Goal: Information Seeking & Learning: Learn about a topic

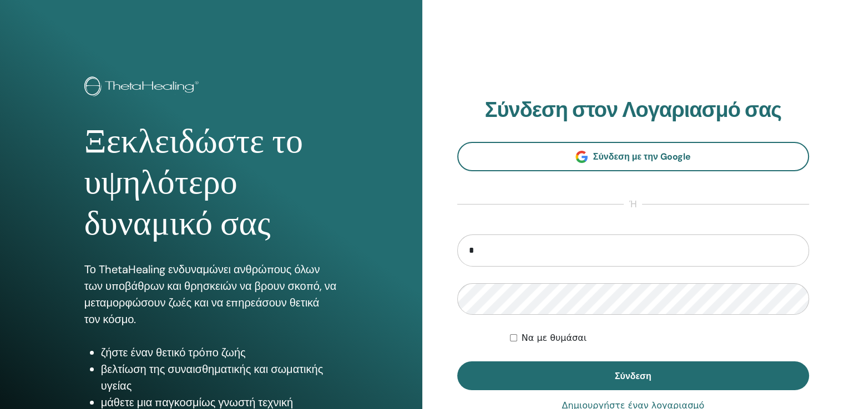
type input "**********"
click at [457, 362] on button "Σύνδεση" at bounding box center [633, 376] width 352 height 29
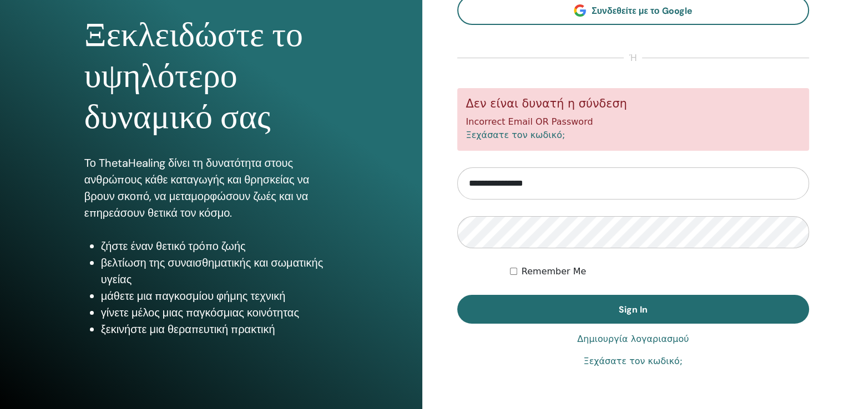
scroll to position [107, 0]
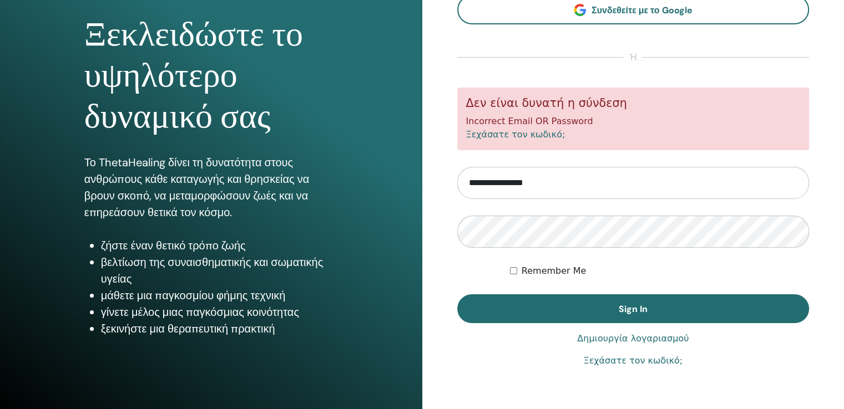
click at [637, 363] on link "Ξεχάσατε τον κωδικό;" at bounding box center [632, 360] width 99 height 13
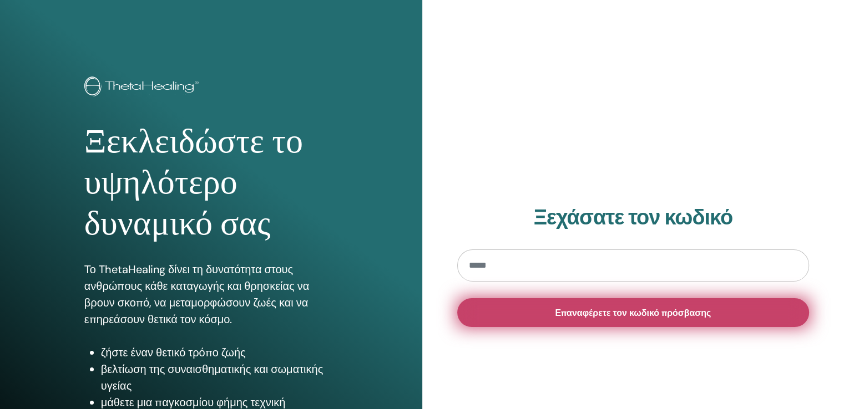
click at [635, 318] on button "Επαναφέρετε τον κωδικό πρόσβασης" at bounding box center [633, 312] width 352 height 29
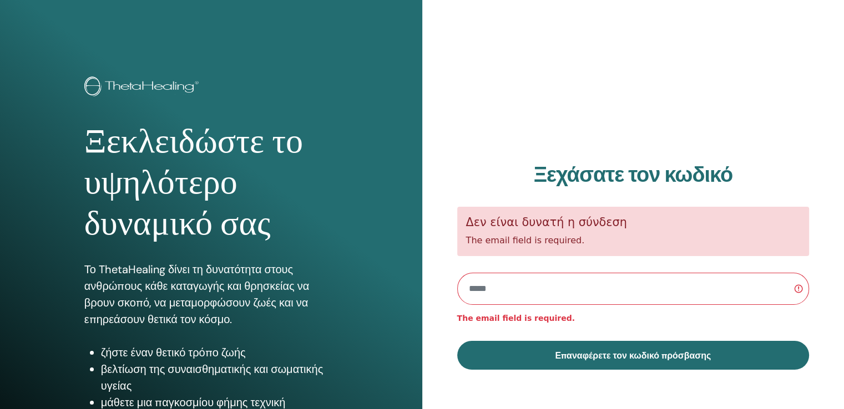
click at [621, 288] on input "email" at bounding box center [633, 289] width 352 height 32
type input "**********"
click at [457, 341] on button "Επαναφέρετε τον κωδικό πρόσβασης" at bounding box center [633, 355] width 352 height 29
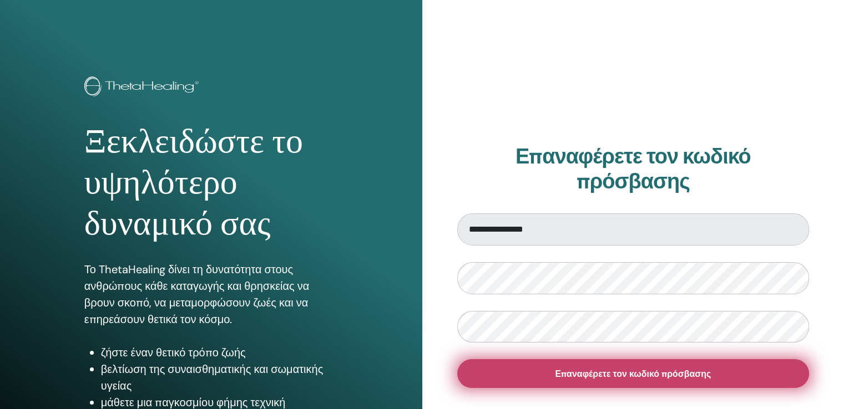
click at [583, 382] on button "Επαναφέρετε τον κωδικό πρόσβασης" at bounding box center [633, 373] width 352 height 29
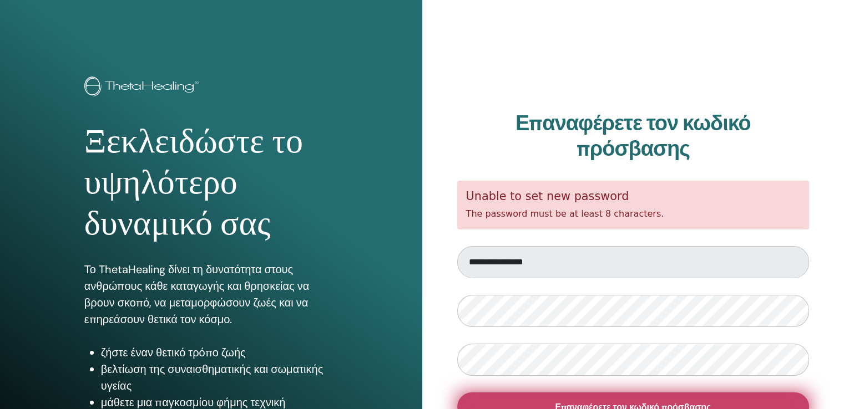
click at [562, 400] on button "Επαναφέρετε τον κωδικό πρόσβασης" at bounding box center [633, 407] width 352 height 29
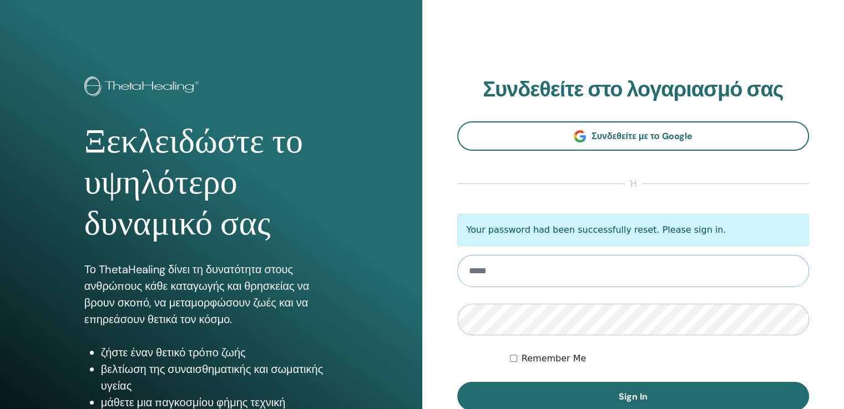
click at [591, 276] on input "email" at bounding box center [633, 271] width 352 height 32
type input "**********"
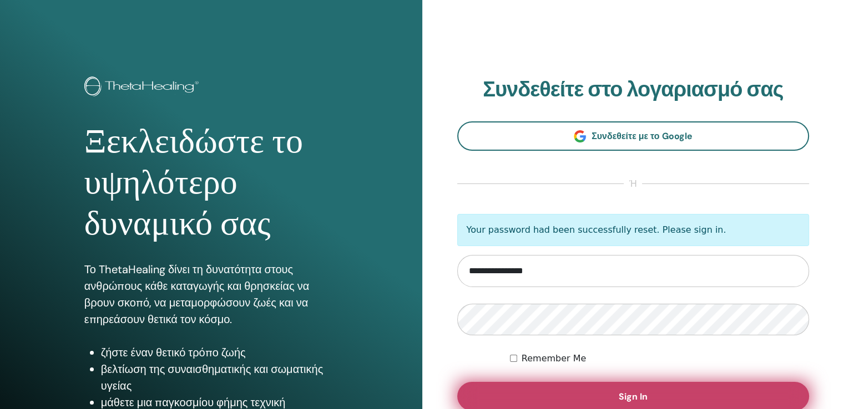
click at [615, 398] on button "Sign In" at bounding box center [633, 396] width 352 height 29
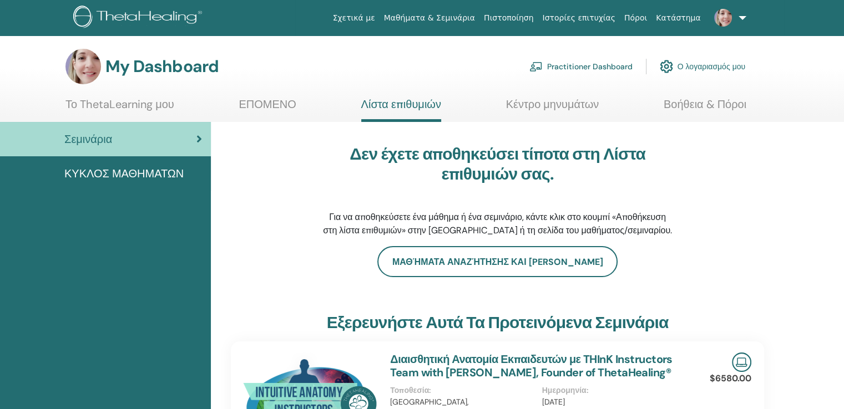
click at [120, 172] on span "ΚΥΚΛΟΣ ΜΑΘΗΜΑΤΩΝ" at bounding box center [123, 173] width 119 height 17
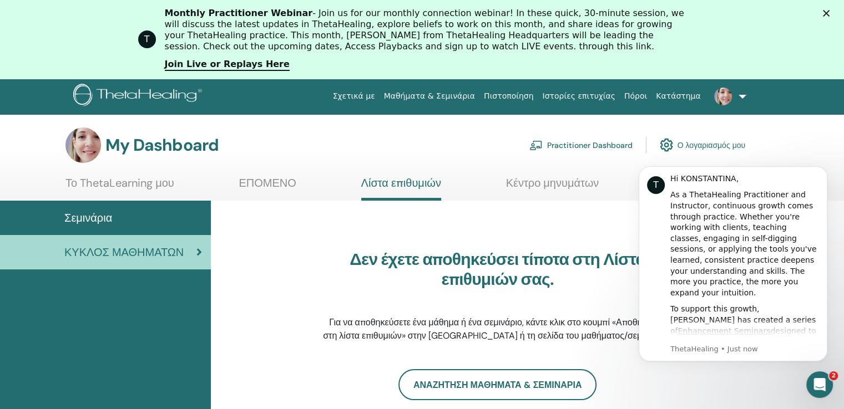
click at [101, 212] on span "Σεμινάρια" at bounding box center [88, 218] width 48 height 17
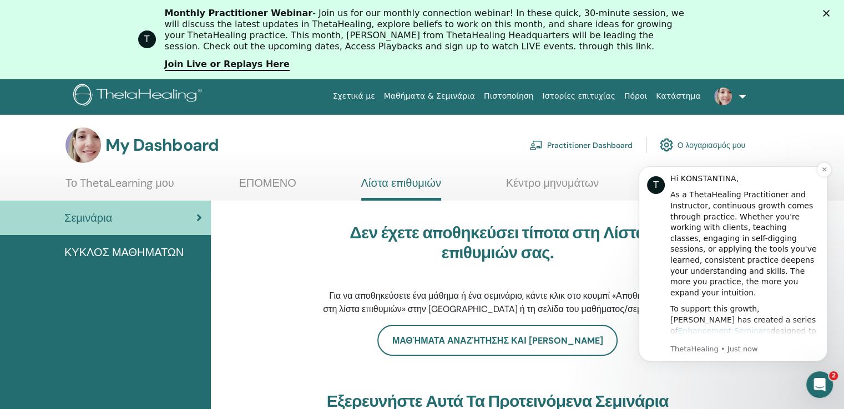
click at [749, 327] on link "Enhancement Seminars" at bounding box center [724, 331] width 93 height 9
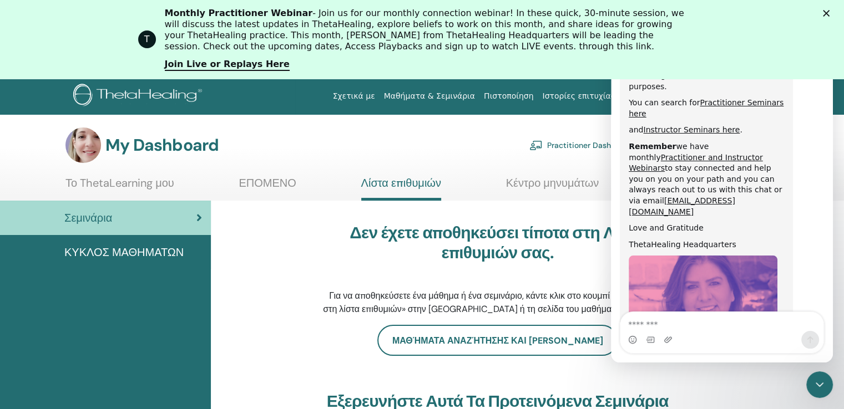
scroll to position [601, 0]
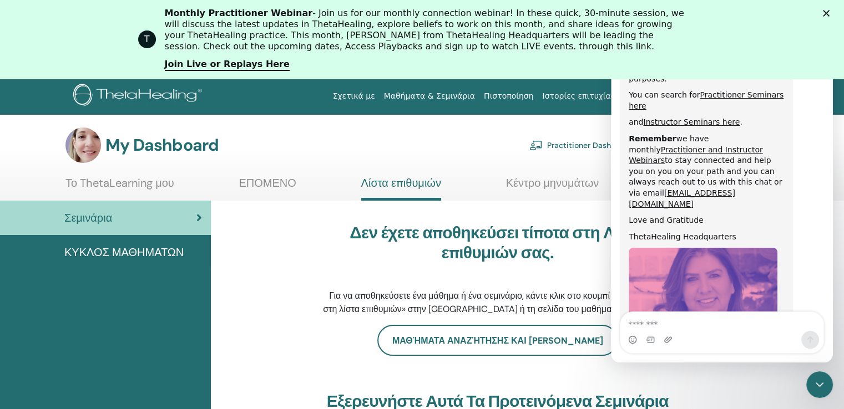
click at [707, 262] on img "ThetaHealing says…" at bounding box center [702, 322] width 149 height 149
click at [829, 10] on icon "Close" at bounding box center [826, 13] width 7 height 7
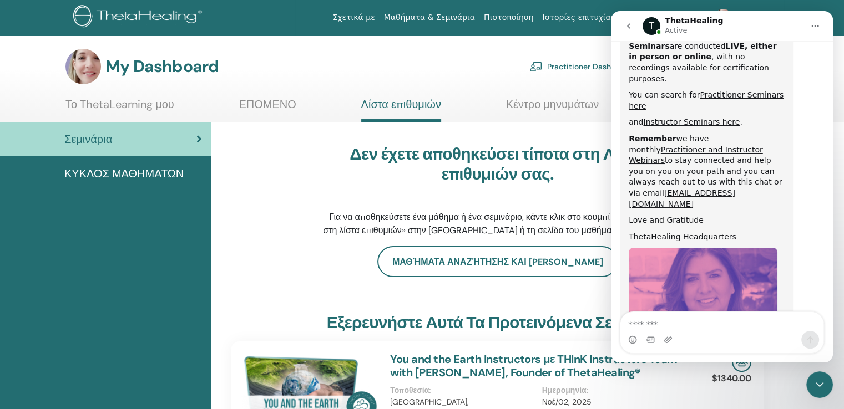
click at [290, 186] on div "Δεν έχετε αποθηκεύσει τίποτα στη Λίστα επιθυμιών σας. Για να αποθηκεύσετε ένα μ…" at bounding box center [497, 190] width 533 height 111
click at [397, 331] on h3 "Εξερευνήστε αυτά τα προτεινόμενα σεμινάρια" at bounding box center [498, 323] width 342 height 20
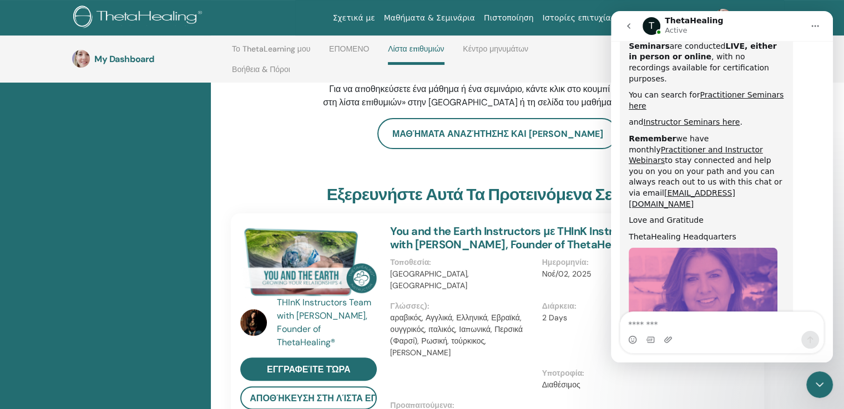
scroll to position [186, 0]
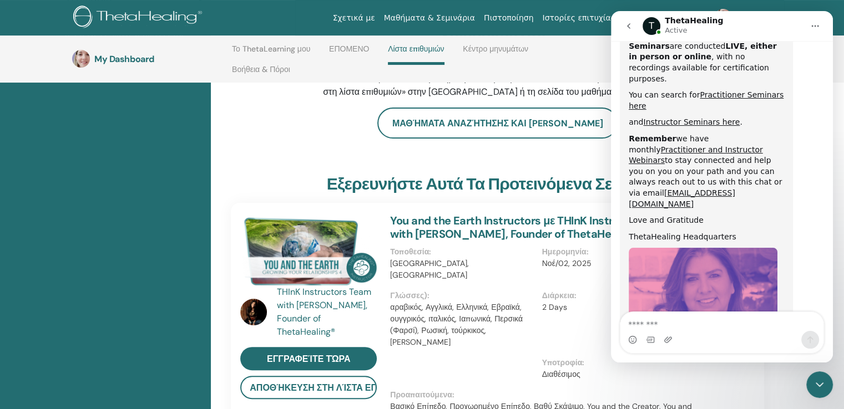
click at [420, 231] on link "You and the Earth Instructors με THInK Instructors Team with Vianna Stibal, Fou…" at bounding box center [533, 228] width 287 height 28
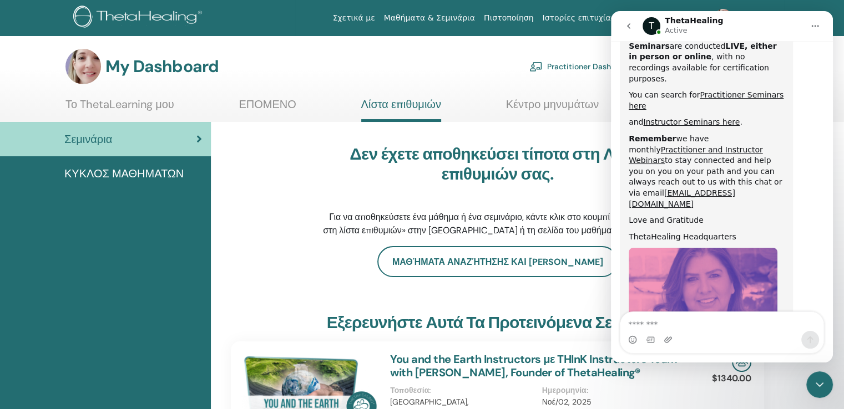
click at [629, 23] on icon "go back" at bounding box center [628, 26] width 9 height 9
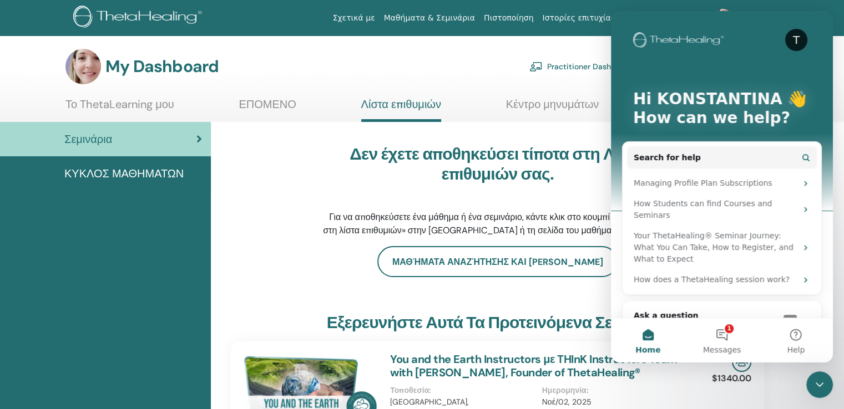
click at [592, 190] on div "Δεν έχετε αποθηκεύσει τίποτα στη Λίστα επιθυμιών σας. Για να αποθηκεύσετε ένα μ…" at bounding box center [497, 190] width 349 height 93
click at [726, 327] on button "1 Messages" at bounding box center [721, 340] width 74 height 44
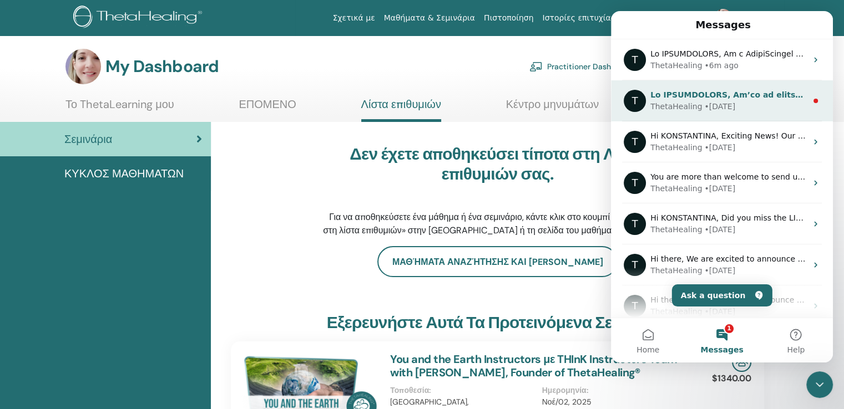
click at [719, 109] on div "• 26w ago" at bounding box center [719, 107] width 31 height 12
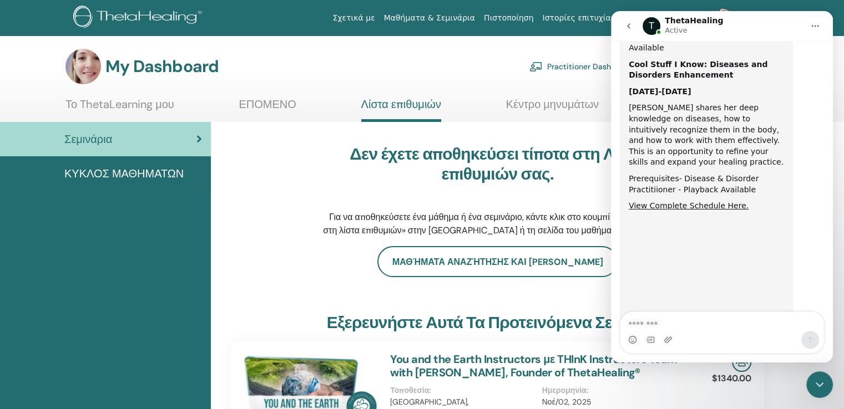
scroll to position [705, 0]
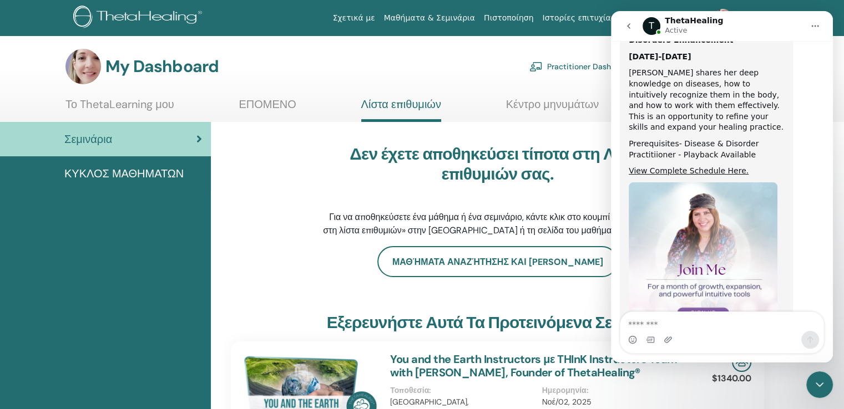
click at [625, 25] on icon "go back" at bounding box center [628, 26] width 9 height 9
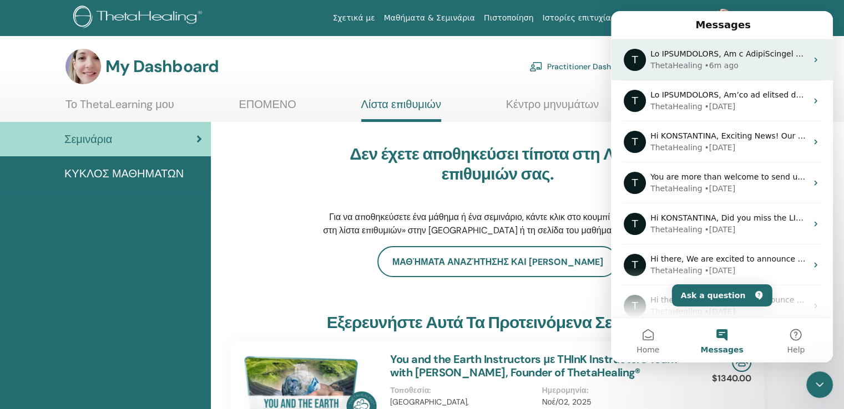
click at [693, 65] on div "ThetaHealing" at bounding box center [676, 66] width 52 height 12
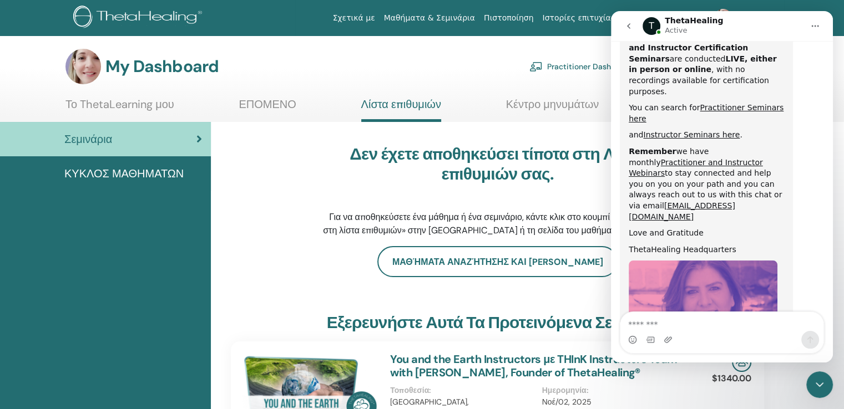
scroll to position [601, 0]
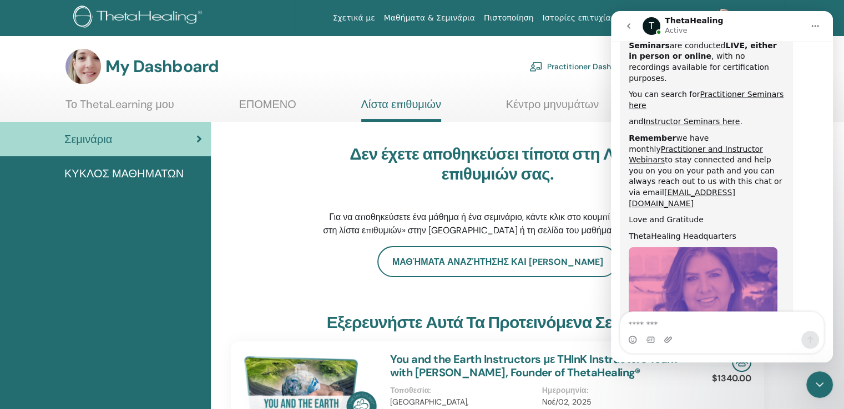
click at [628, 22] on icon "go back" at bounding box center [628, 26] width 9 height 9
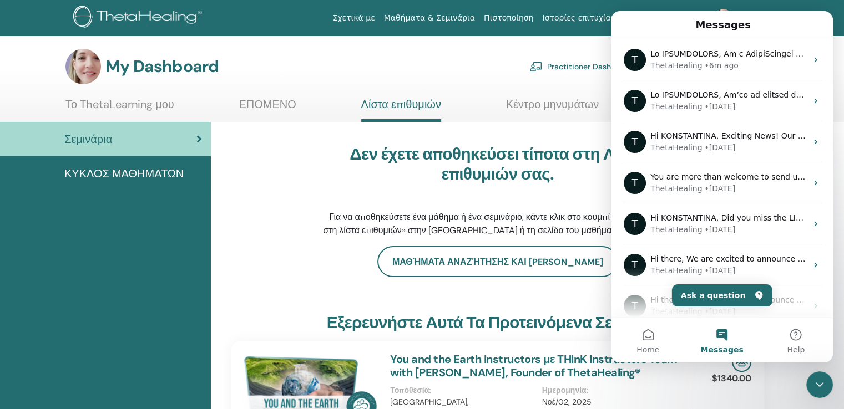
click at [581, 182] on h3 "Δεν έχετε αποθηκεύσει τίποτα στη Λίστα επιθυμιών σας." at bounding box center [497, 164] width 349 height 40
click at [651, 346] on span "Home" at bounding box center [647, 350] width 23 height 8
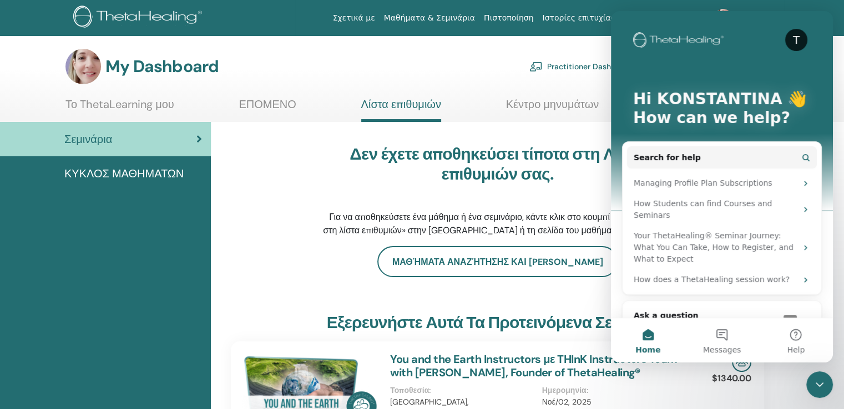
click at [816, 382] on icon "Close Intercom Messenger" at bounding box center [819, 384] width 13 height 13
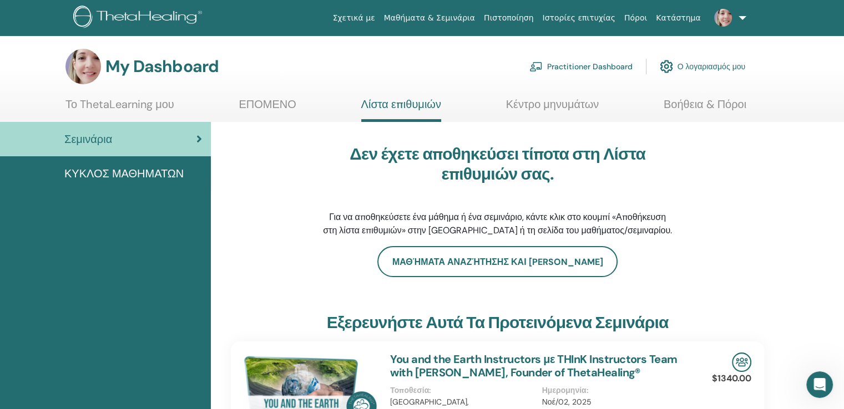
click at [529, 17] on link "Πιστοποίηση" at bounding box center [508, 18] width 58 height 21
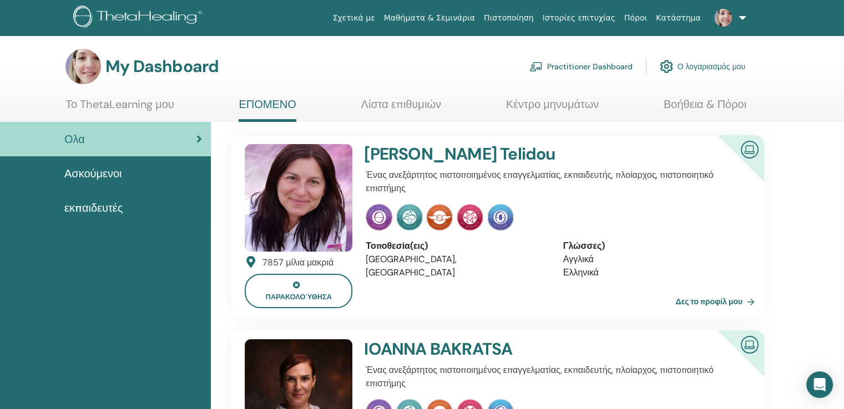
click at [521, 17] on link "Πιστοποίηση" at bounding box center [508, 18] width 58 height 21
